Goal: Transaction & Acquisition: Obtain resource

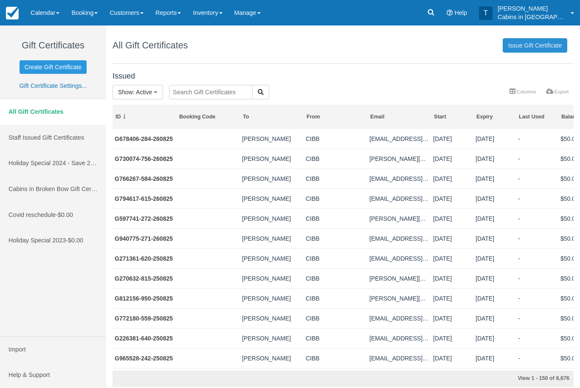
click at [541, 47] on link "Issue Gift Certificate" at bounding box center [535, 45] width 65 height 14
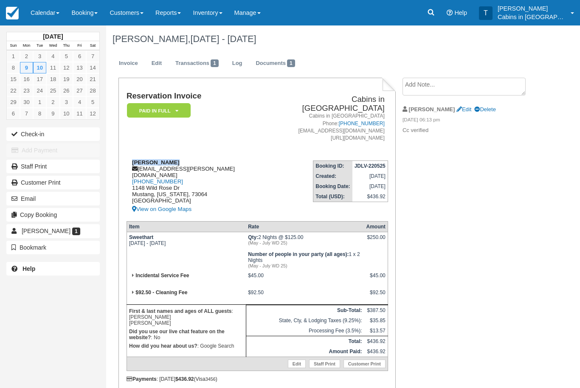
click at [185, 166] on div "Glen Coldwell gcoldwell@cox.net 1 (405) 203-4542 1148 Wild Rose Dr Mustang, Okl…" at bounding box center [198, 186] width 142 height 55
copy div "gcoldwell@cox.net"
click at [451, 86] on textarea at bounding box center [464, 87] width 123 height 18
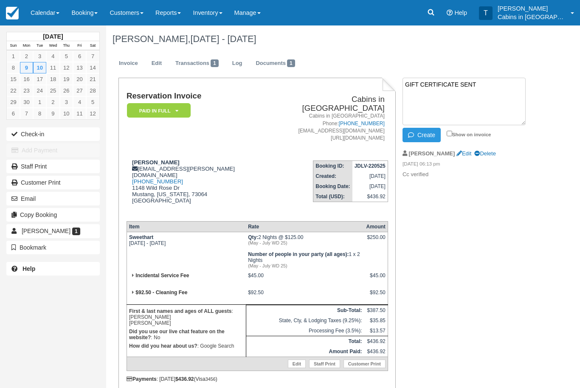
paste textarea "G117564-424-260825"
type textarea "GIFT CERTIFICATE SENT G117564-424-260825"
click at [427, 138] on button "Create" at bounding box center [422, 135] width 38 height 14
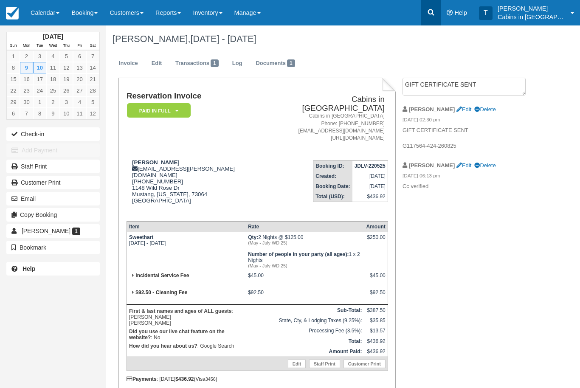
click at [435, 17] on link at bounding box center [431, 12] width 20 height 25
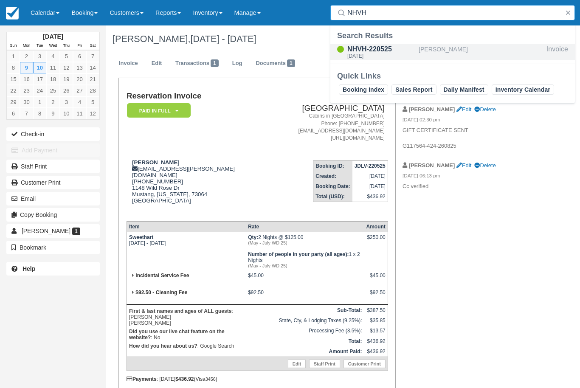
type input "NHVH"
click at [381, 50] on div "NHVH-220525" at bounding box center [381, 49] width 68 height 10
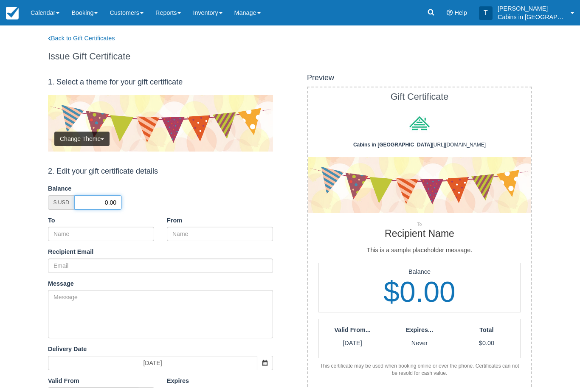
click at [96, 203] on input "0.00" at bounding box center [98, 202] width 48 height 14
type input "50.00"
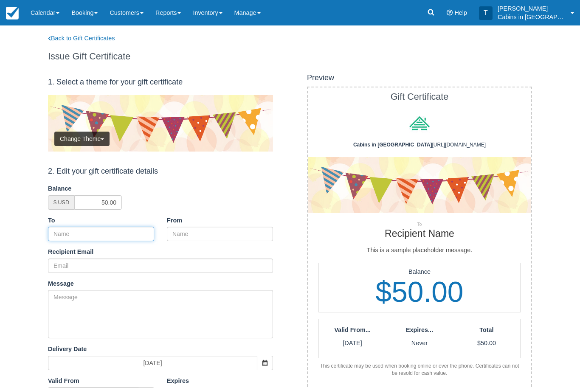
click at [138, 236] on input "To" at bounding box center [101, 234] width 106 height 14
paste input "Glen Coldwell"
type input "Glen Coldwell"
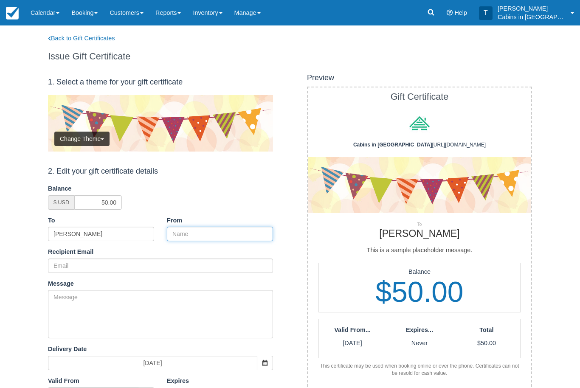
click at [233, 227] on input "From" at bounding box center [220, 234] width 106 height 14
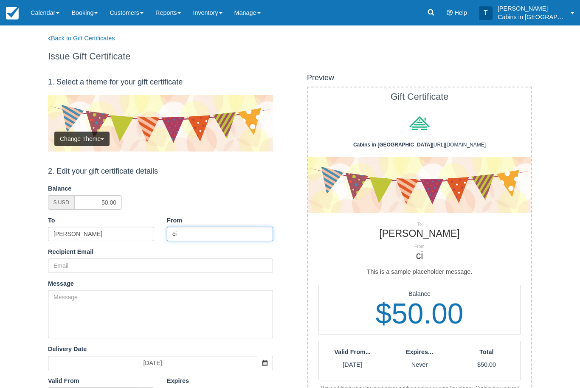
type input "c"
type input "CIBB"
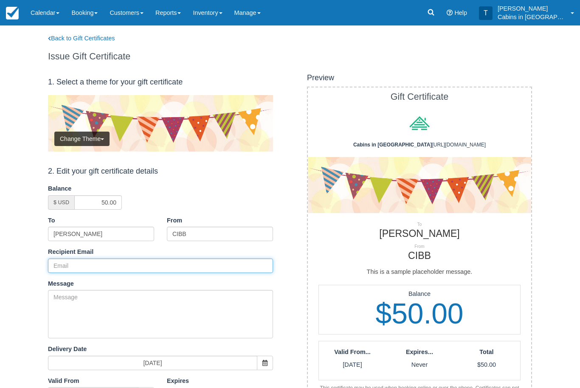
click at [114, 263] on input "Recipient Email" at bounding box center [160, 266] width 225 height 14
paste input "gcoldwell@cox.net"
type input "gcoldwell@cox.net"
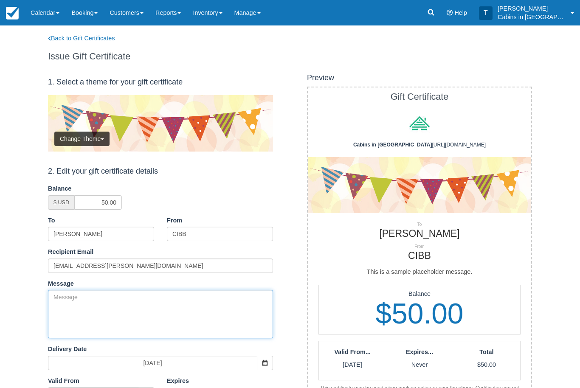
click at [166, 304] on textarea "Message" at bounding box center [160, 314] width 225 height 48
click at [177, 311] on textarea "Message" at bounding box center [160, 314] width 225 height 48
paste textarea "Please accept this gift as a Thank you for your previous booking with Cabins in…"
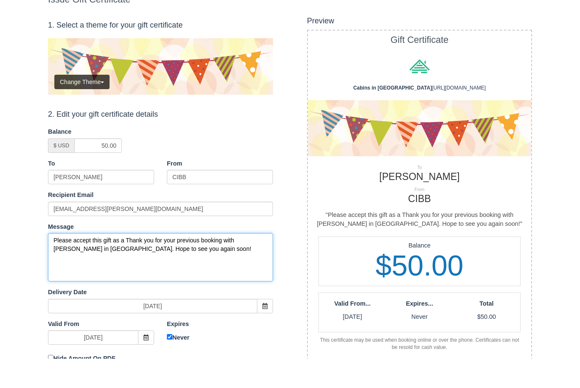
scroll to position [52, 0]
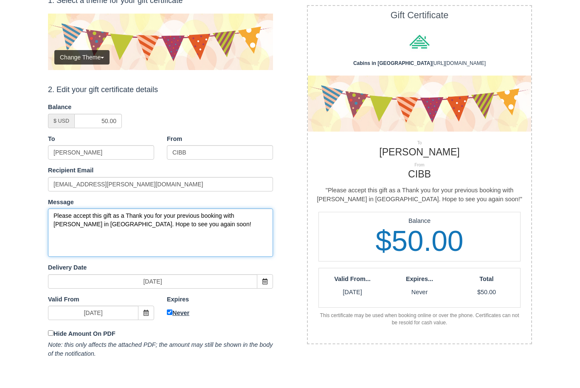
type textarea "Please accept this gift as a Thank you for your previous booking with Cabins in…"
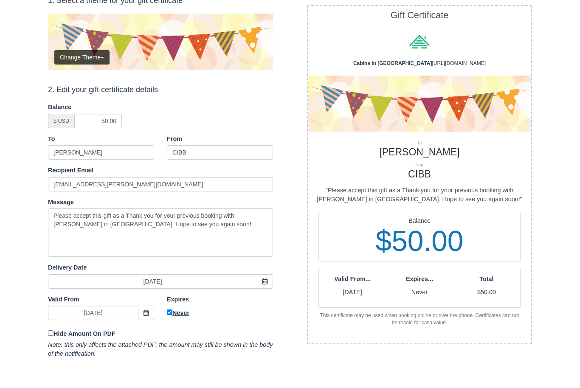
click at [172, 339] on input "Never" at bounding box center [170, 342] width 6 height 6
checkbox input "false"
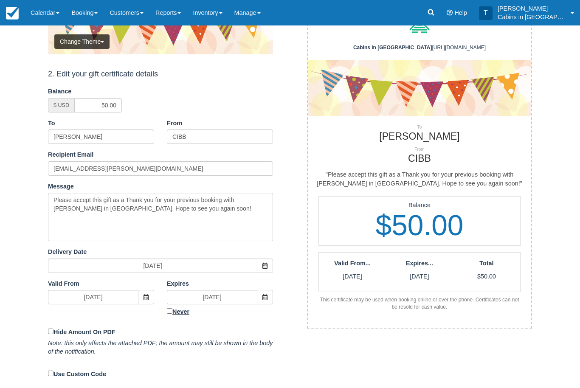
scroll to position [97, 0]
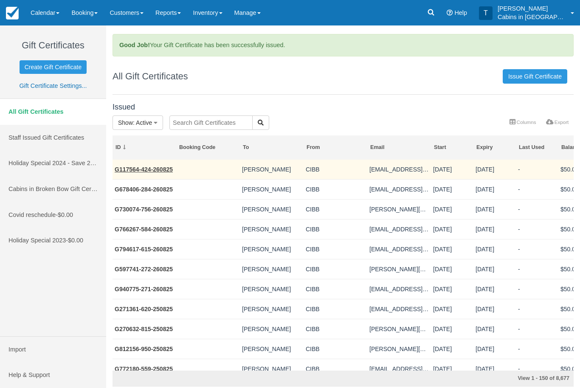
click at [151, 178] on td "G117564-424-260825" at bounding box center [145, 170] width 64 height 20
click at [161, 172] on link "G117564-424-260825" at bounding box center [144, 169] width 58 height 7
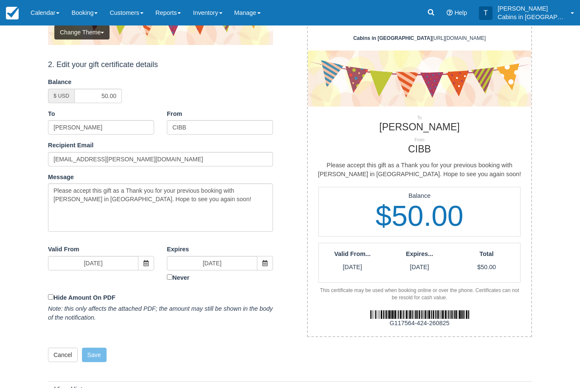
scroll to position [123, 0]
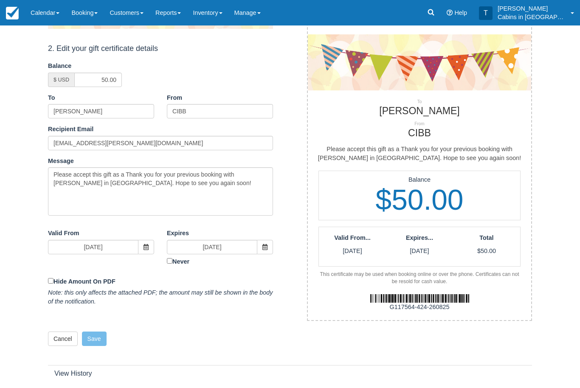
click at [453, 304] on div "G117564-424-260825" at bounding box center [419, 307] width 236 height 9
copy div "G117564-424-260825"
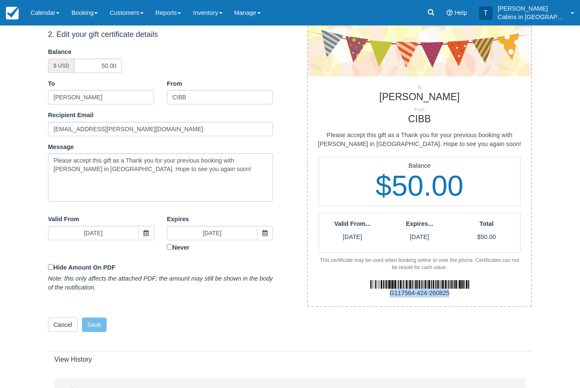
copy div "G117564-424-260825"
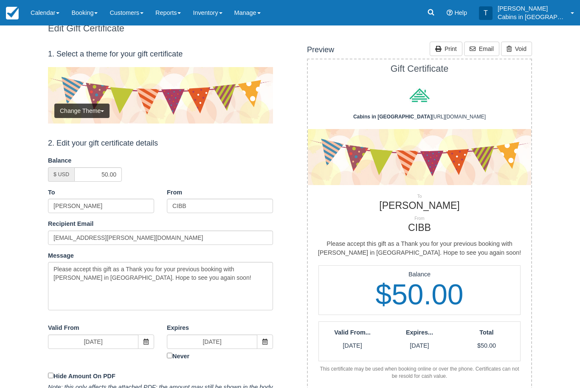
scroll to position [0, 0]
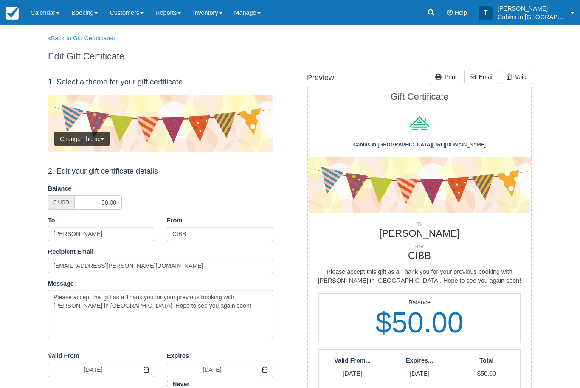
click at [118, 38] on link "Back to Gift Certificates" at bounding box center [98, 38] width 112 height 9
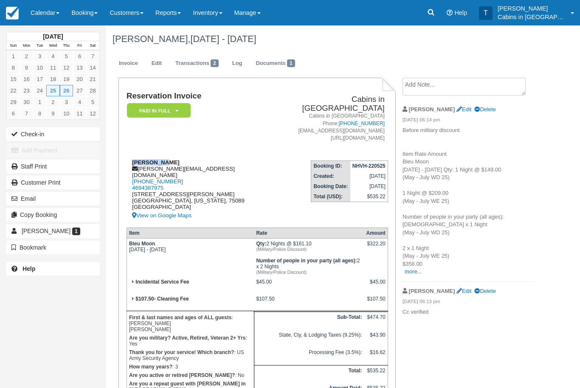
click at [183, 161] on div "James Ware [EMAIL_ADDRESS][DOMAIN_NAME] [PHONE_NUMBER] 4694387975 [STREET_ADDRE…" at bounding box center [198, 190] width 142 height 62
copy div "[PERSON_NAME][EMAIL_ADDRESS][DOMAIN_NAME]"
copy div "jaware@verizon.net"
click at [456, 90] on textarea at bounding box center [464, 87] width 123 height 18
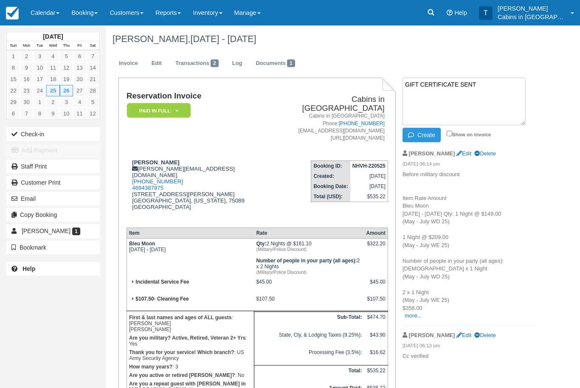
paste textarea "G436950-324-260825"
type textarea "GIFT CERTIFICATE SENT G436950-324-260825"
click at [426, 135] on button "Create" at bounding box center [422, 135] width 38 height 14
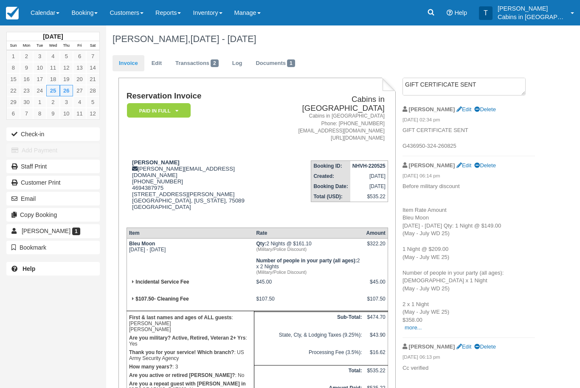
click at [124, 65] on link "Invoice" at bounding box center [129, 63] width 32 height 17
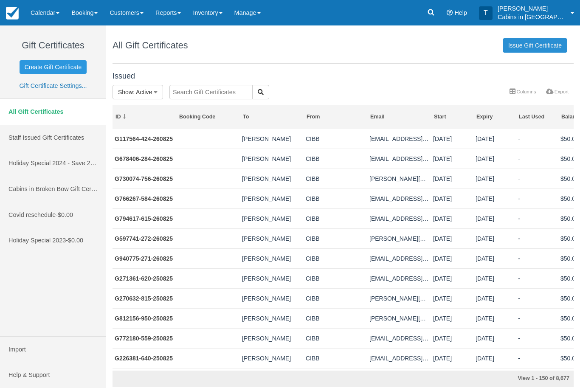
click at [541, 42] on link "Issue Gift Certificate" at bounding box center [535, 45] width 65 height 14
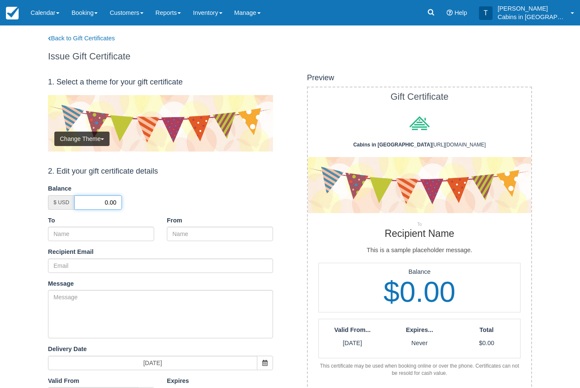
click at [96, 202] on input "0.00" at bounding box center [98, 202] width 48 height 14
type input "50.00"
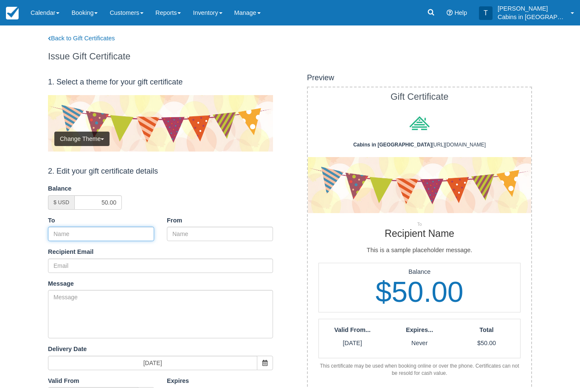
click at [129, 232] on input "To" at bounding box center [101, 234] width 106 height 14
paste input "[PERSON_NAME]"
type input "[PERSON_NAME]"
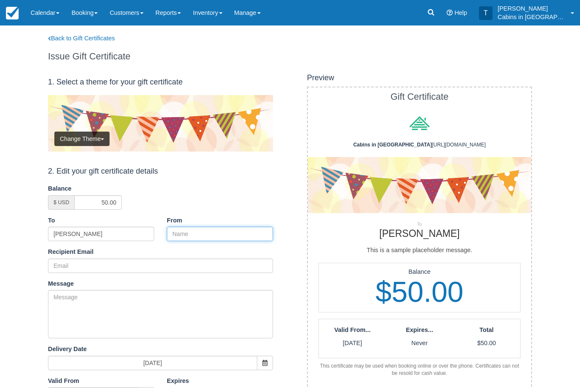
click at [220, 232] on input "From" at bounding box center [220, 234] width 106 height 14
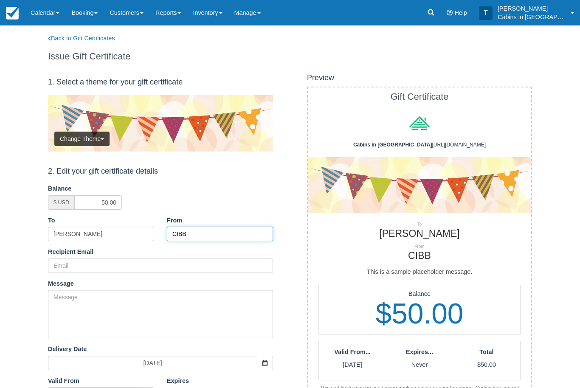
type input "CIBB"
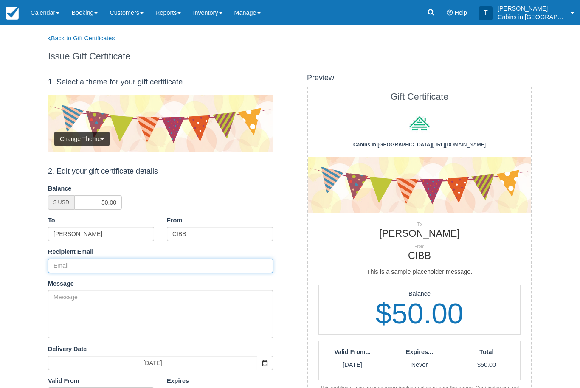
click at [137, 260] on input "Recipient Email" at bounding box center [160, 266] width 225 height 14
paste input "[PERSON_NAME][EMAIL_ADDRESS][DOMAIN_NAME]"
type input "[PERSON_NAME][EMAIL_ADDRESS][DOMAIN_NAME]"
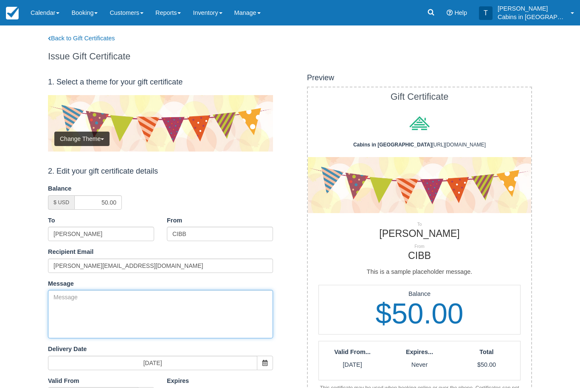
click at [174, 307] on textarea "Message" at bounding box center [160, 314] width 225 height 48
paste textarea "Please accept this gift as a Thank you for your previous booking with [PERSON_N…"
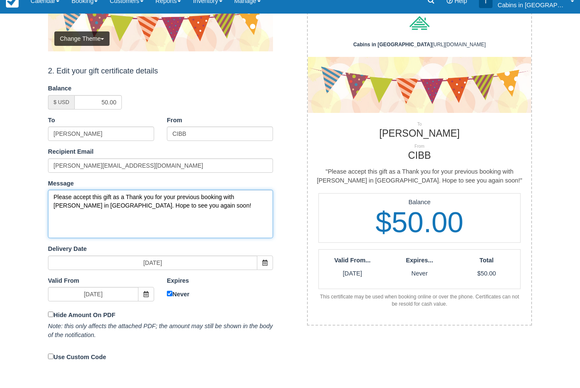
scroll to position [111, 0]
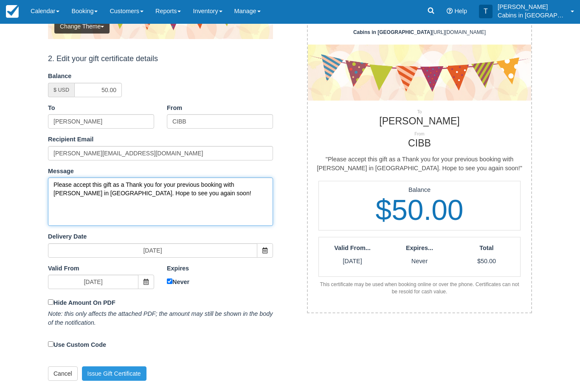
type textarea "Please accept this gift as a Thank you for your previous booking with [PERSON_N…"
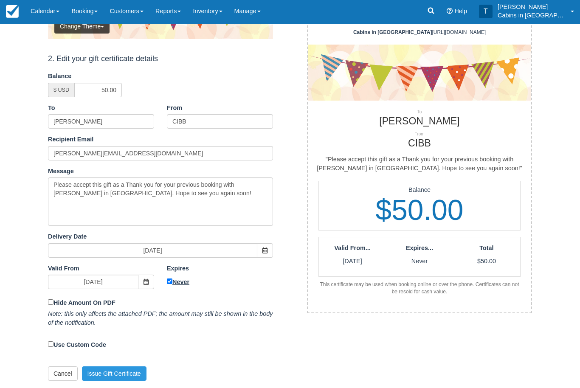
click at [169, 280] on input "Never" at bounding box center [170, 283] width 6 height 6
checkbox input "false"
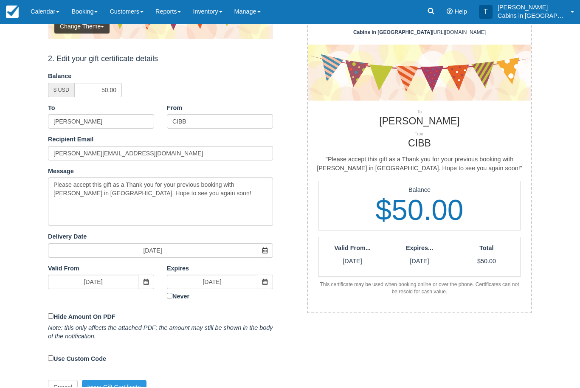
scroll to position [97, 0]
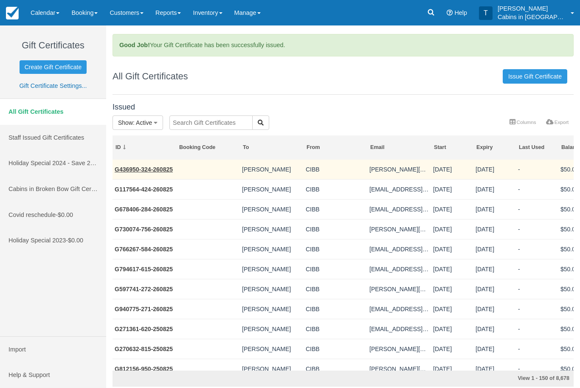
click at [158, 162] on td "G436950-324-260825" at bounding box center [145, 170] width 64 height 20
click at [159, 172] on link "G436950-324-260825" at bounding box center [144, 169] width 58 height 7
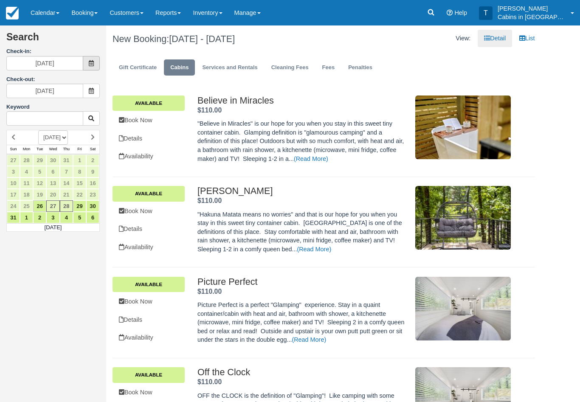
click at [87, 67] on span at bounding box center [91, 63] width 17 height 14
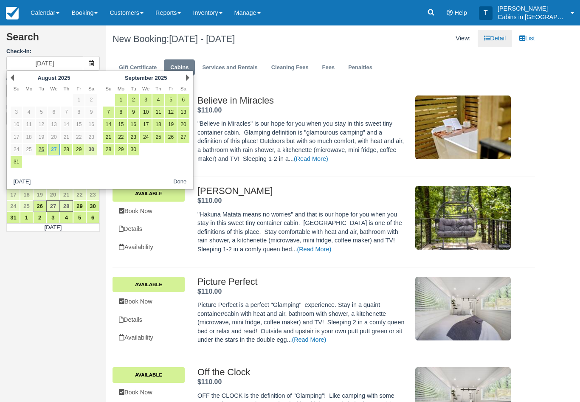
click at [96, 151] on link "30" at bounding box center [90, 149] width 11 height 11
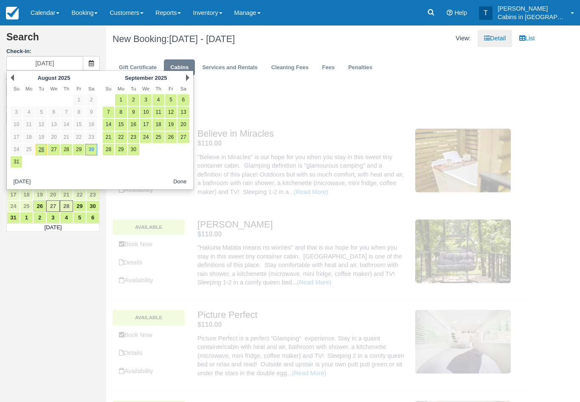
type input "[DATE]"
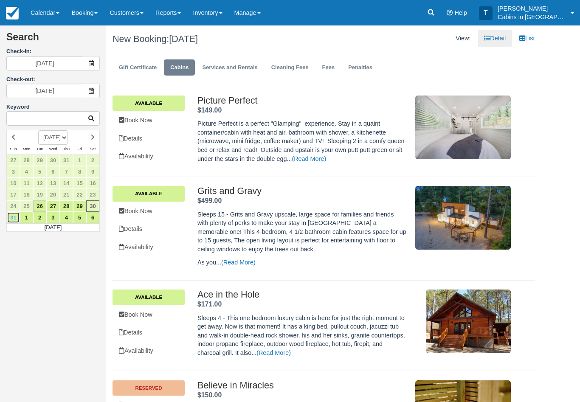
click at [18, 212] on link "31" at bounding box center [13, 217] width 13 height 11
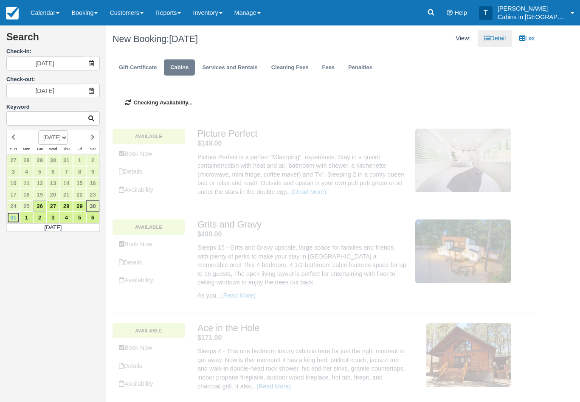
type input "[DATE]"
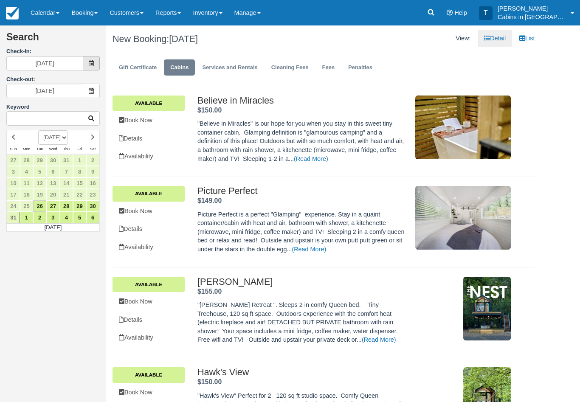
click at [93, 65] on icon at bounding box center [91, 63] width 6 height 6
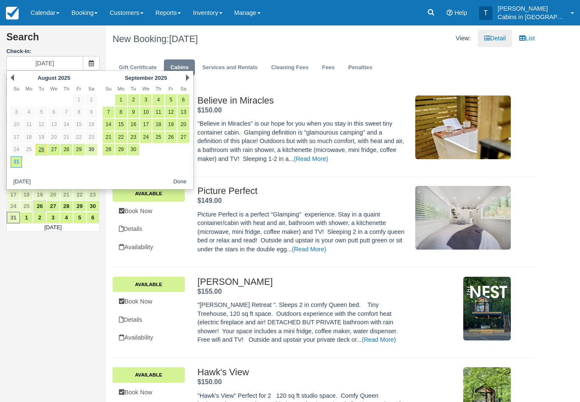
click at [93, 148] on link "30" at bounding box center [90, 149] width 11 height 11
type input "[DATE]"
